Goal: Transaction & Acquisition: Download file/media

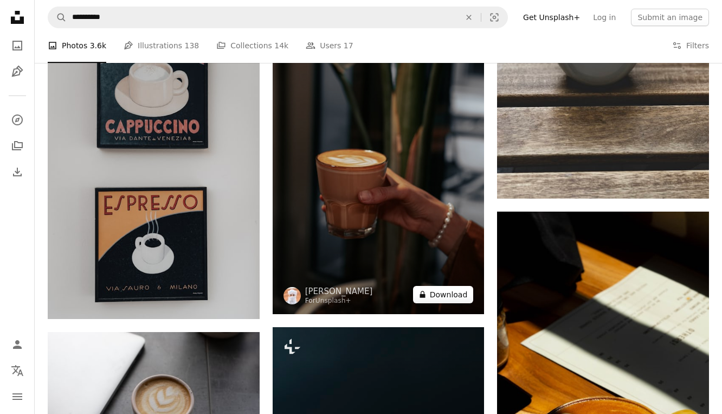
scroll to position [12041, 0]
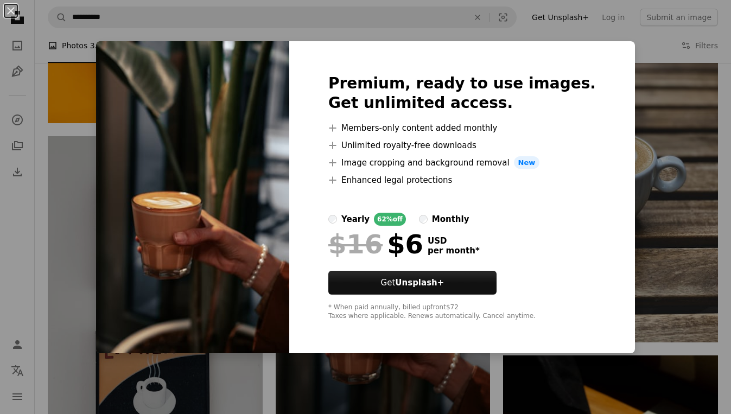
click at [633, 120] on div "An X shape Premium, ready to use images. Get unlimited access. A plus sign Memb…" at bounding box center [365, 207] width 731 height 414
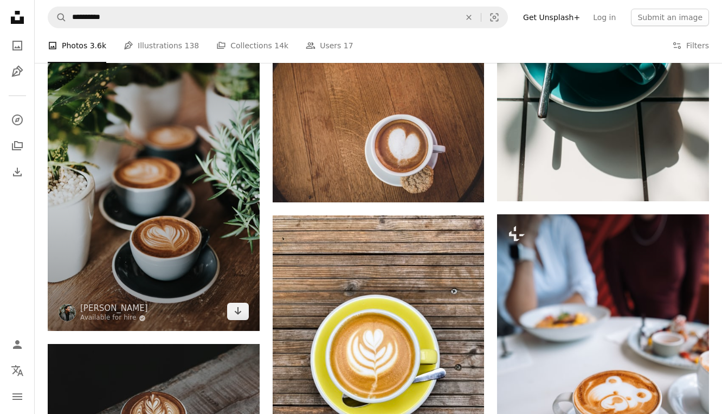
scroll to position [2820, 0]
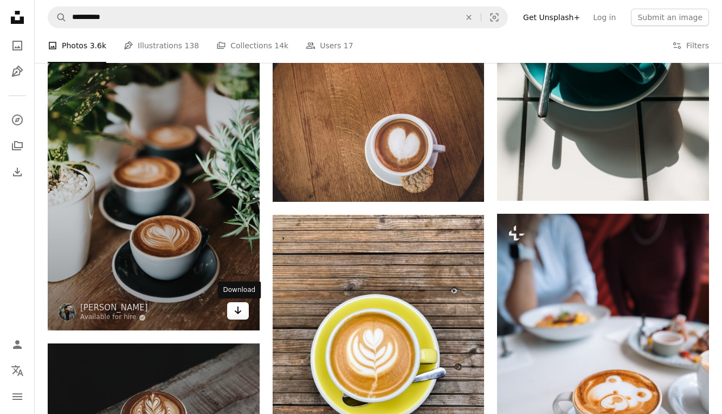
click at [233, 314] on link "Arrow pointing down" at bounding box center [238, 310] width 22 height 17
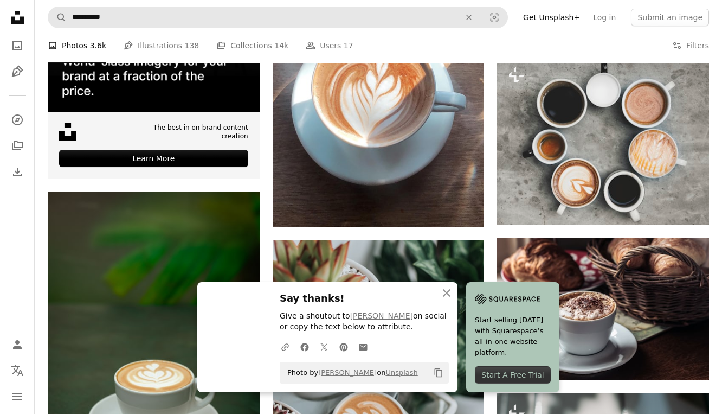
scroll to position [2332, 0]
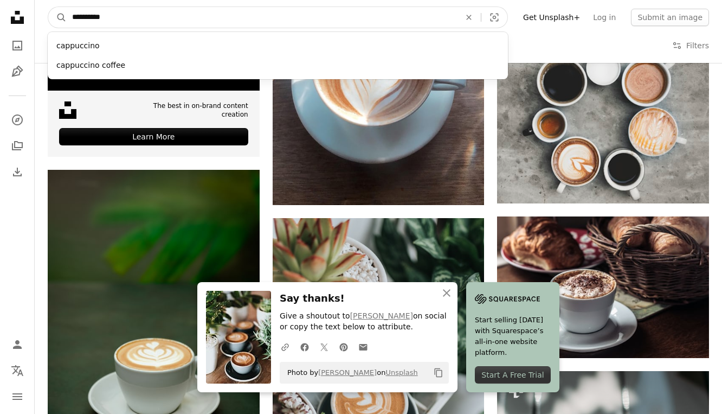
drag, startPoint x: 150, startPoint y: 22, endPoint x: 29, endPoint y: 14, distance: 121.7
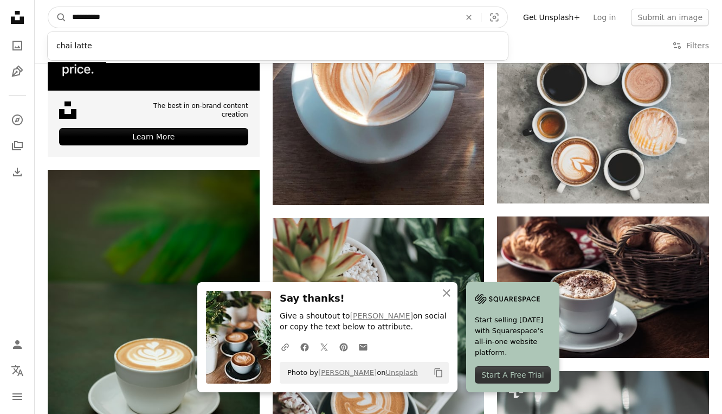
type input "**********"
click at [48, 7] on button "A magnifying glass" at bounding box center [57, 17] width 18 height 21
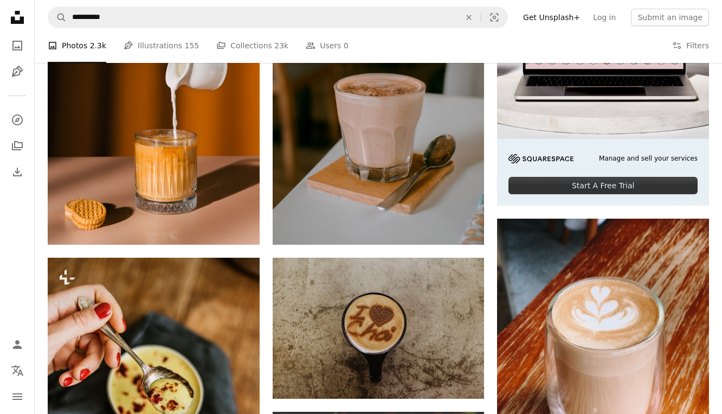
scroll to position [271, 0]
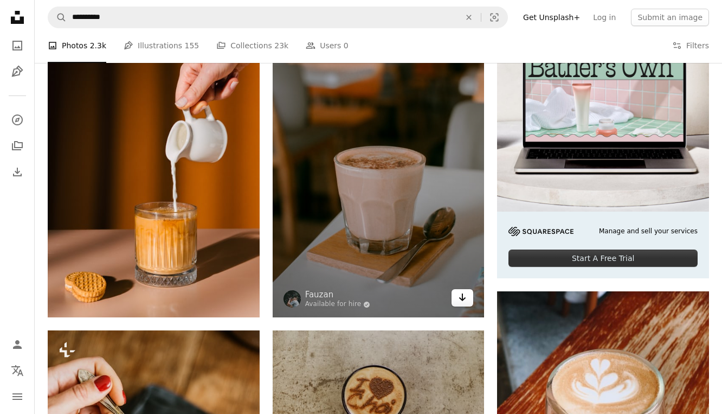
click at [465, 301] on icon "Arrow pointing down" at bounding box center [462, 297] width 9 height 13
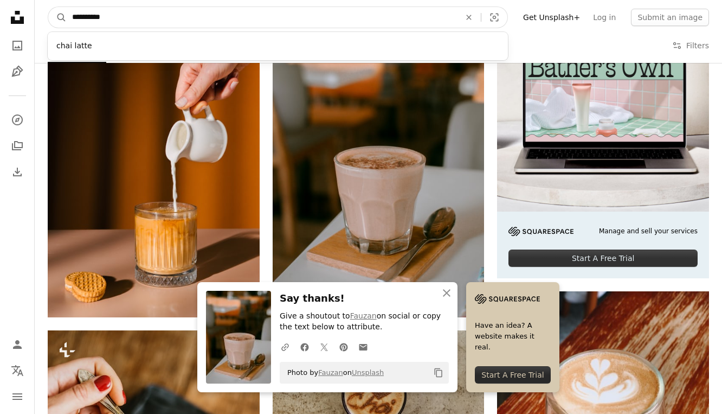
drag, startPoint x: 193, startPoint y: 16, endPoint x: 69, endPoint y: 0, distance: 125.2
click at [68, 0] on nav "**********" at bounding box center [379, 17] width 688 height 35
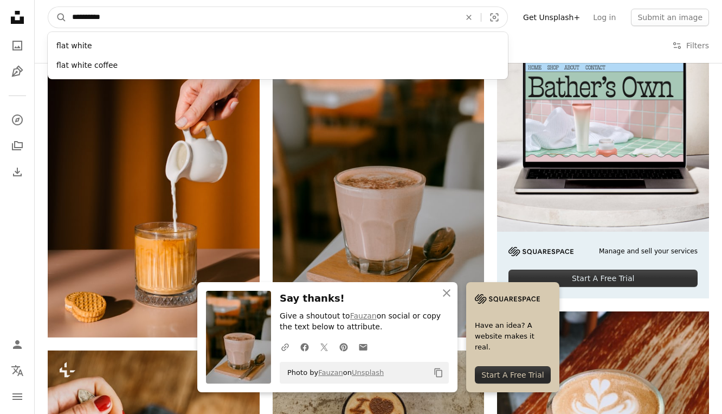
type input "**********"
click at [48, 7] on button "A magnifying glass" at bounding box center [57, 17] width 18 height 21
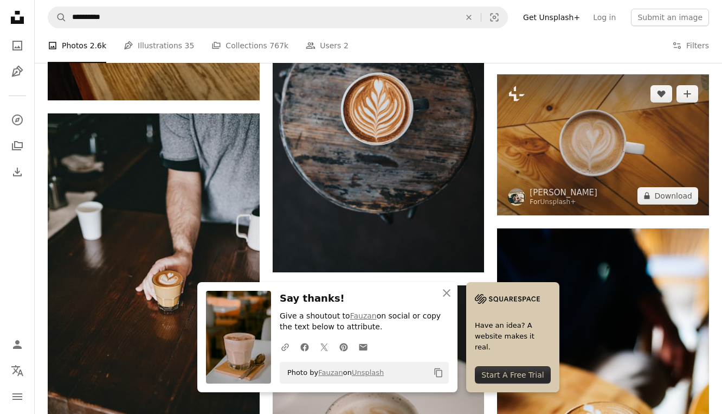
scroll to position [705, 0]
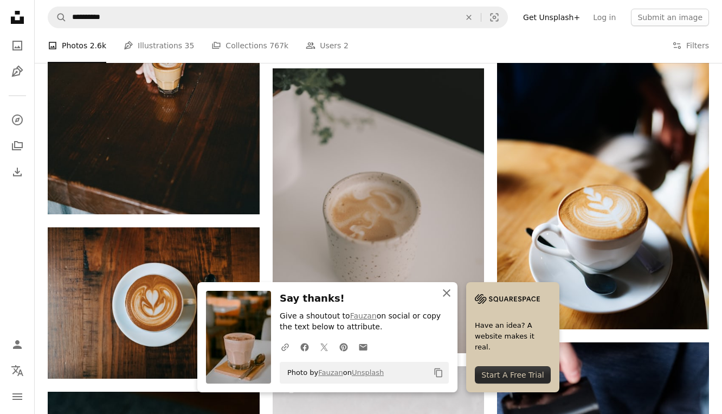
click at [444, 293] on icon "An X shape" at bounding box center [446, 292] width 13 height 13
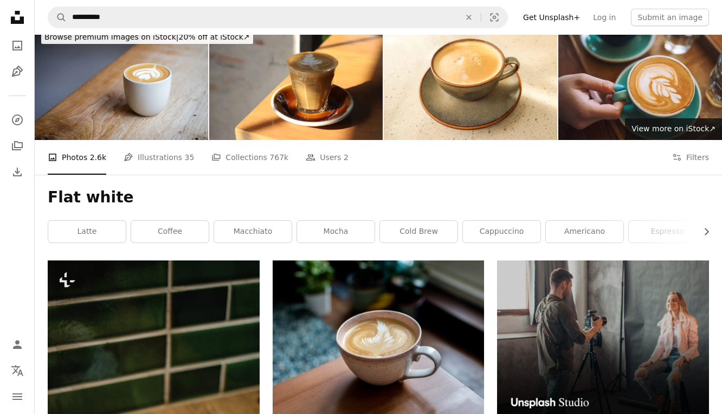
scroll to position [0, 0]
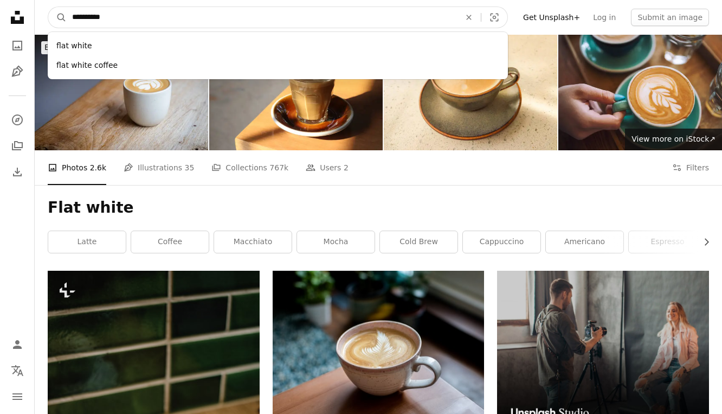
drag, startPoint x: 133, startPoint y: 12, endPoint x: 30, endPoint y: 13, distance: 103.1
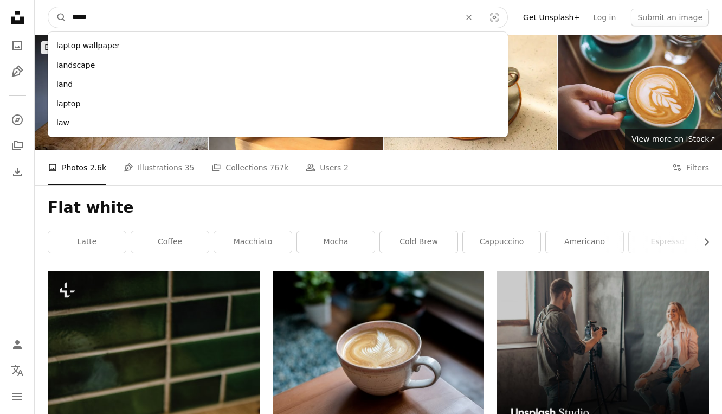
type input "*****"
click at [48, 7] on button "A magnifying glass" at bounding box center [57, 17] width 18 height 21
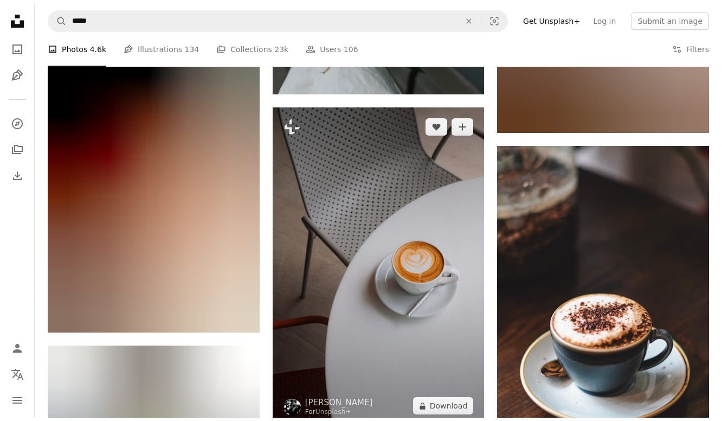
scroll to position [13939, 0]
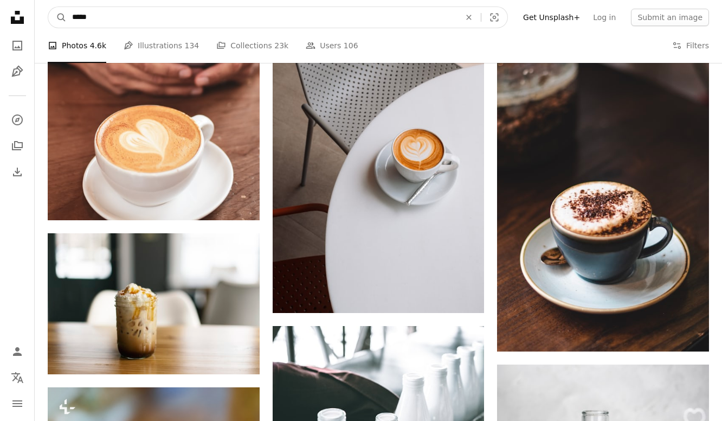
drag, startPoint x: 196, startPoint y: 8, endPoint x: 3, endPoint y: 8, distance: 193.1
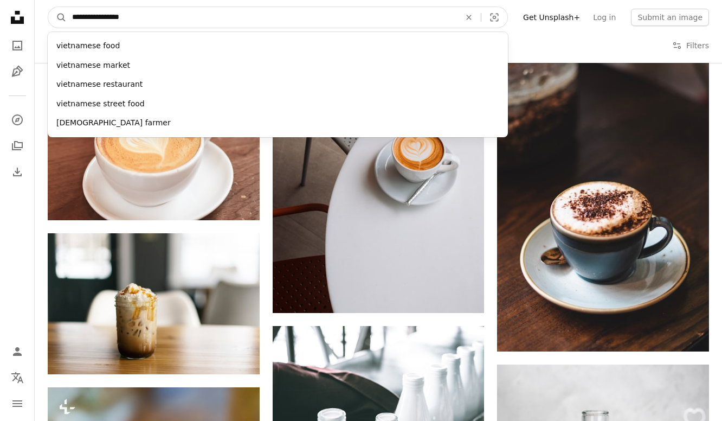
type input "**********"
click at [48, 7] on button "A magnifying glass" at bounding box center [57, 17] width 18 height 21
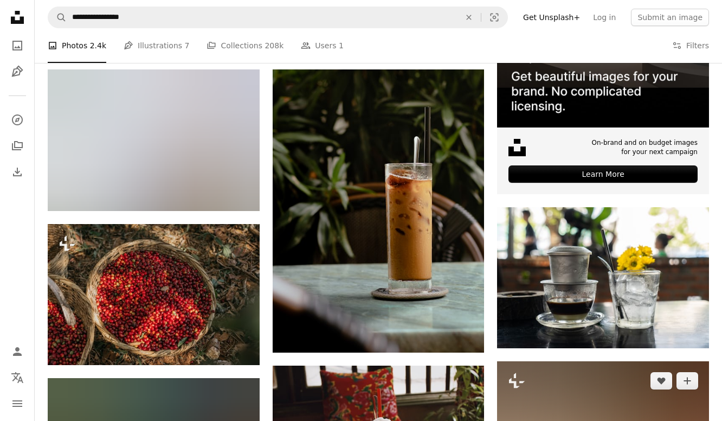
scroll to position [434, 0]
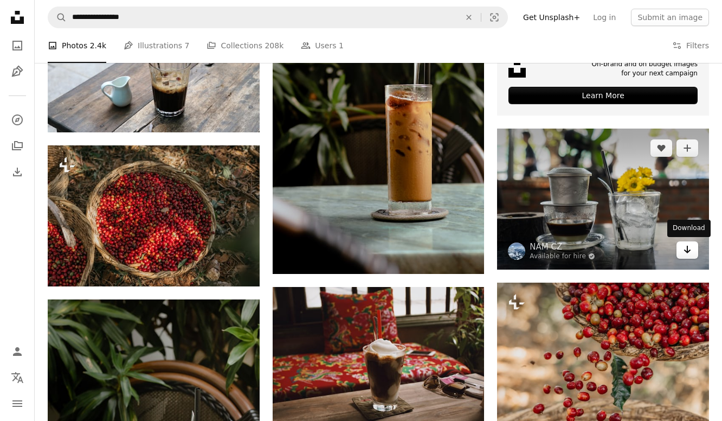
click at [689, 247] on icon "Arrow pointing down" at bounding box center [687, 249] width 9 height 13
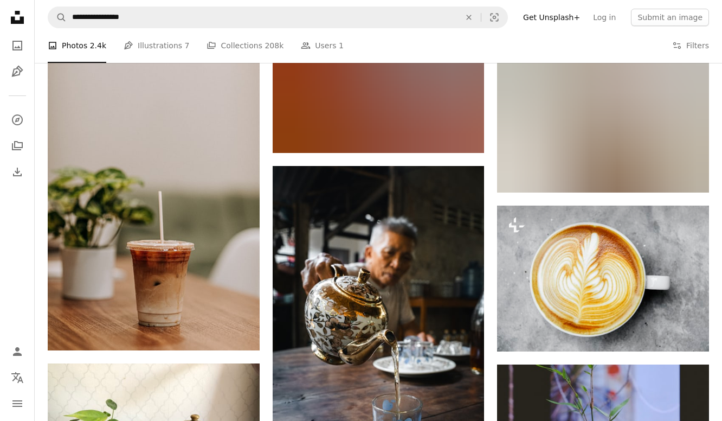
scroll to position [11444, 0]
